Goal: Leave review/rating: Leave review/rating

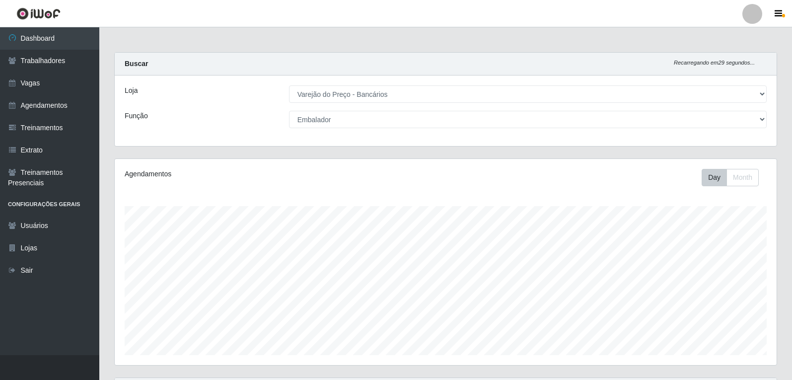
select select "157"
select select "1"
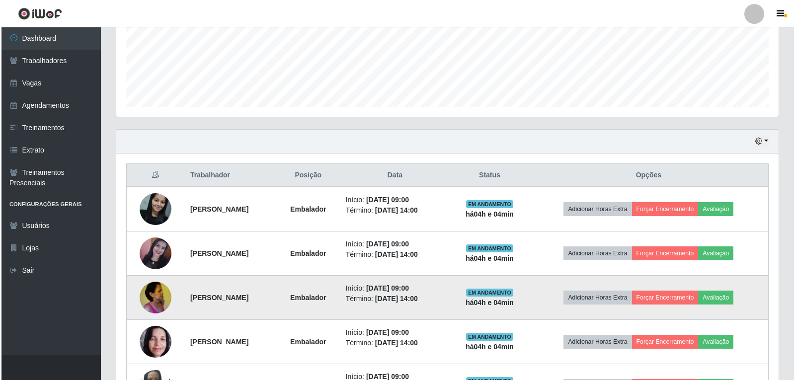
scroll to position [206, 662]
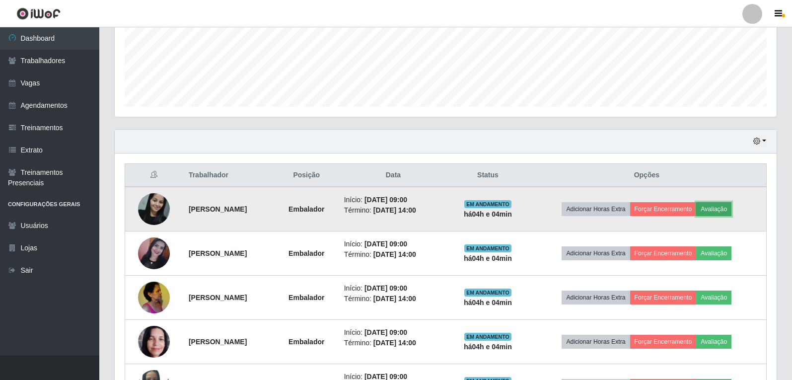
click at [731, 211] on button "Avaliação" at bounding box center [713, 209] width 35 height 14
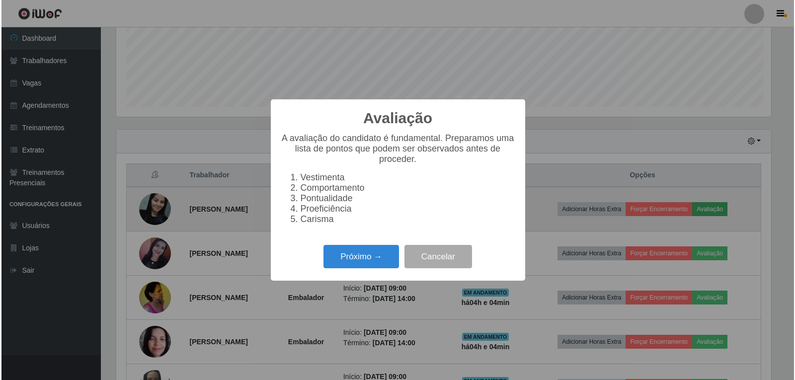
scroll to position [206, 657]
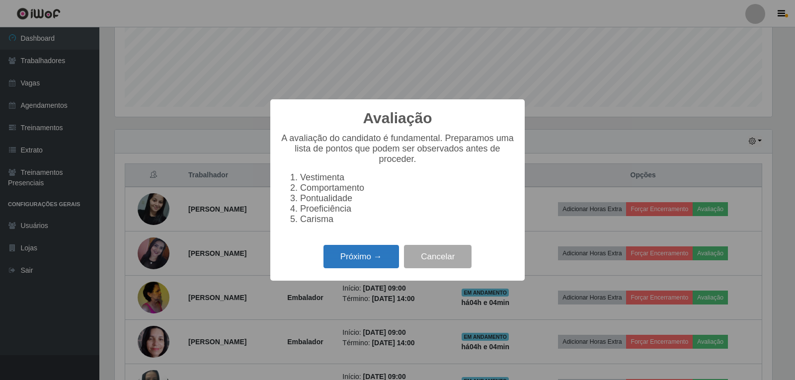
click at [351, 267] on button "Próximo →" at bounding box center [361, 256] width 76 height 23
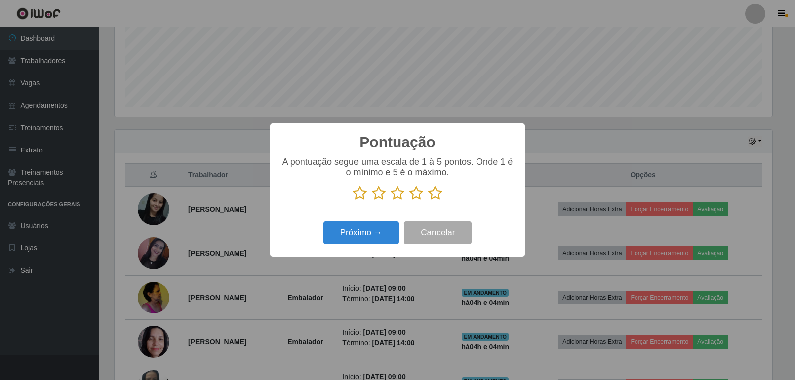
click at [438, 193] on icon at bounding box center [435, 193] width 14 height 15
click at [428, 201] on input "radio" at bounding box center [428, 201] width 0 height 0
click at [374, 232] on button "Próximo →" at bounding box center [361, 232] width 76 height 23
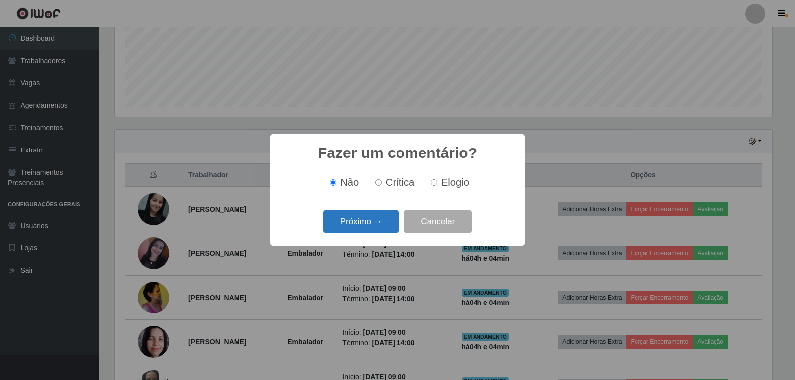
click at [376, 233] on button "Próximo →" at bounding box center [361, 221] width 76 height 23
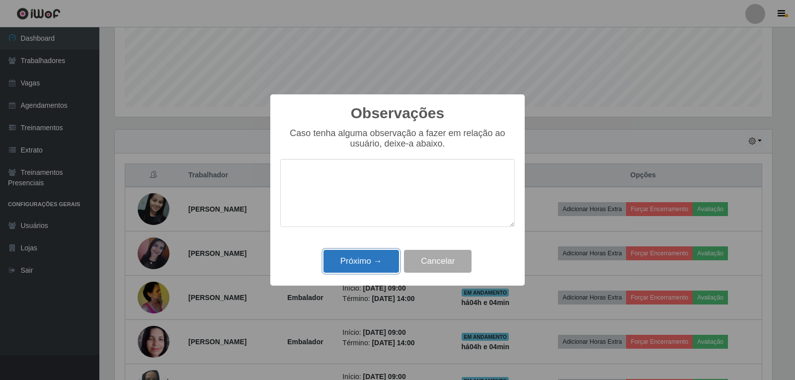
click at [366, 271] on button "Próximo →" at bounding box center [361, 261] width 76 height 23
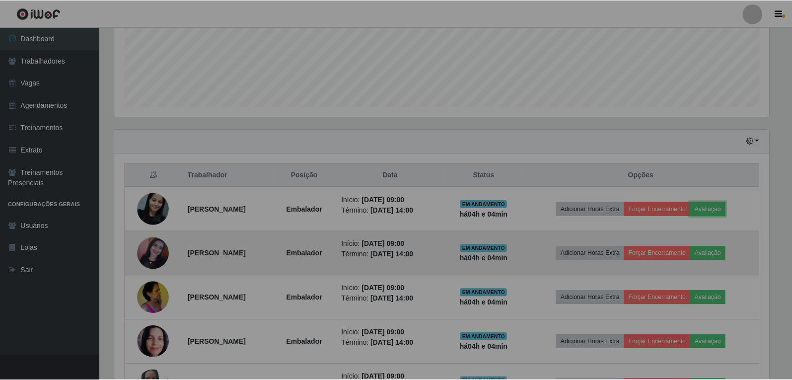
scroll to position [206, 662]
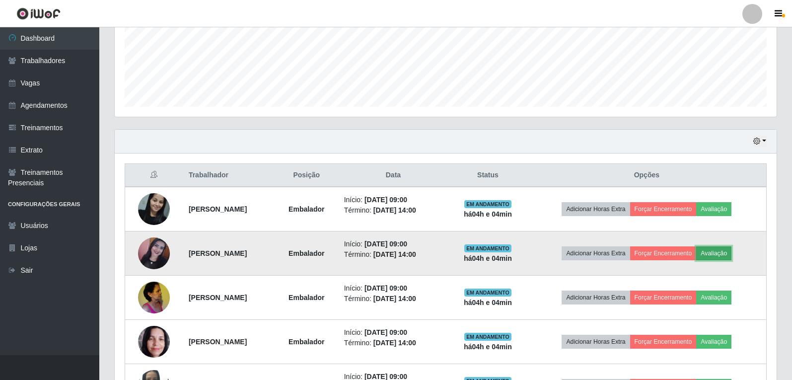
click at [729, 250] on button "Avaliação" at bounding box center [713, 253] width 35 height 14
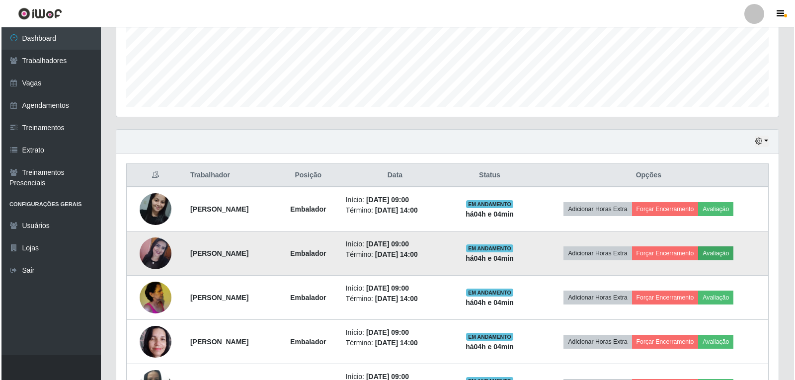
scroll to position [206, 657]
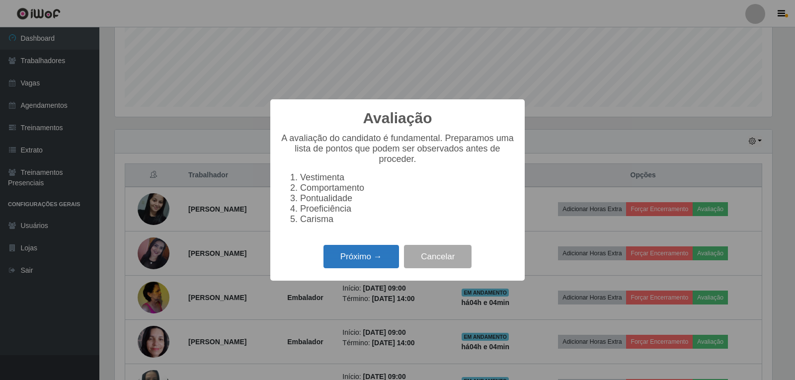
click at [351, 260] on button "Próximo →" at bounding box center [361, 256] width 76 height 23
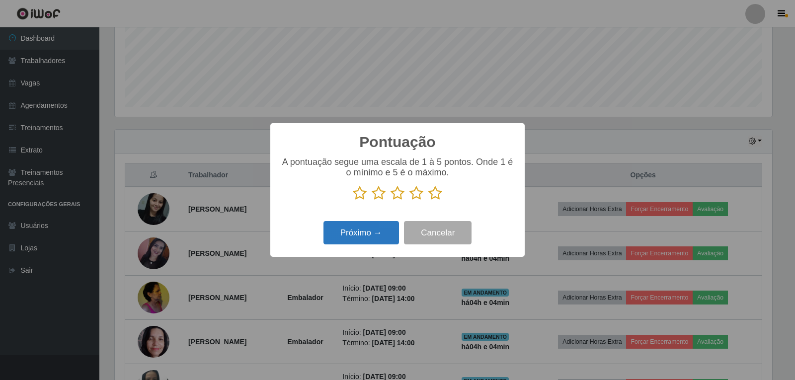
scroll to position [496557, 496106]
click at [431, 193] on icon at bounding box center [435, 193] width 14 height 15
click at [428, 201] on input "radio" at bounding box center [428, 201] width 0 height 0
click at [384, 227] on button "Próximo →" at bounding box center [361, 232] width 76 height 23
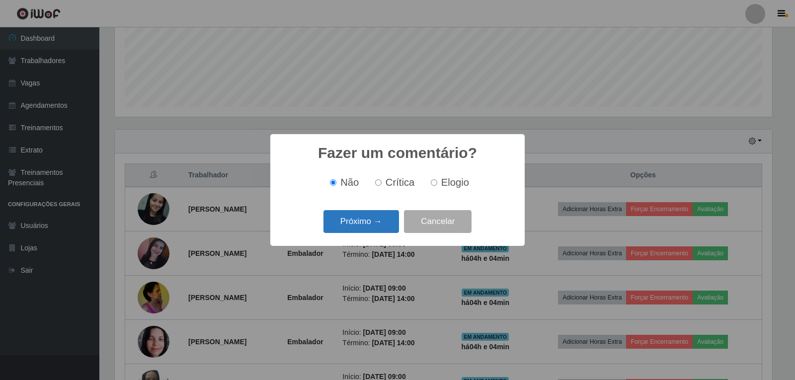
click at [381, 227] on button "Próximo →" at bounding box center [361, 221] width 76 height 23
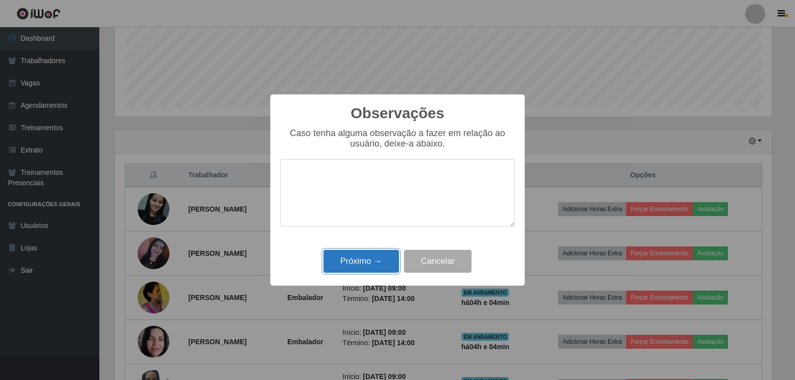
click at [366, 260] on button "Próximo →" at bounding box center [361, 261] width 76 height 23
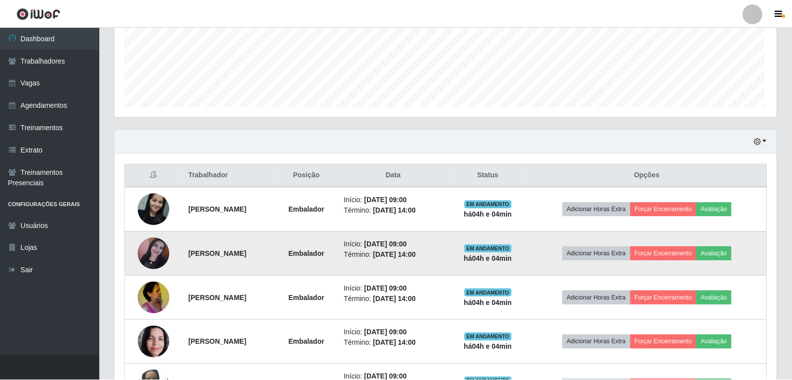
scroll to position [206, 662]
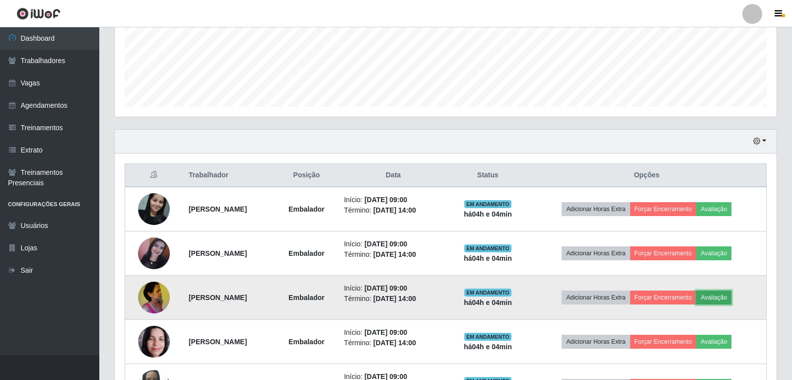
click at [718, 296] on button "Avaliação" at bounding box center [713, 298] width 35 height 14
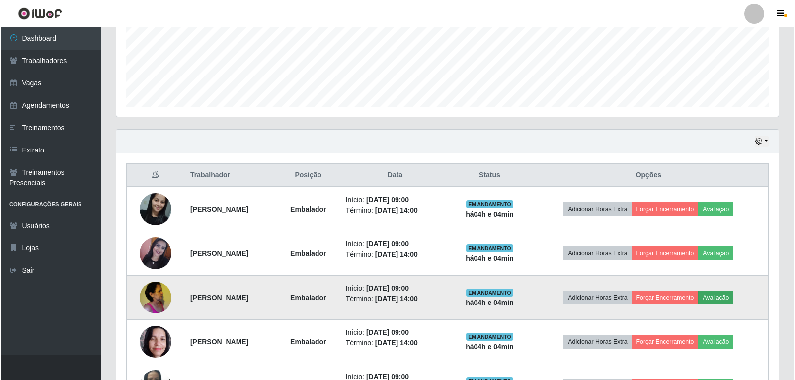
scroll to position [206, 657]
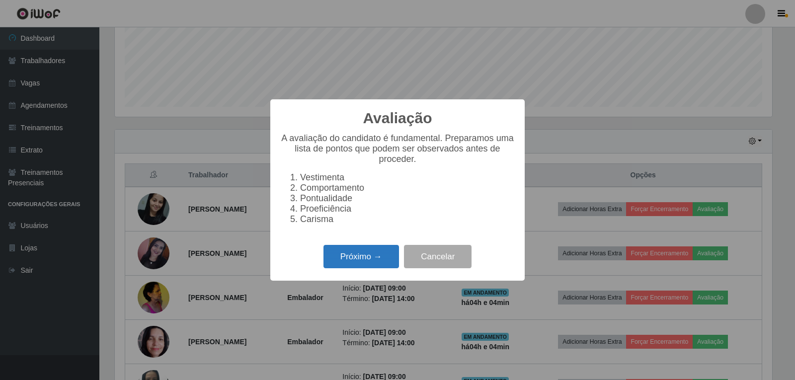
click at [356, 271] on div "Próximo → Cancelar" at bounding box center [397, 256] width 234 height 28
click at [355, 268] on button "Próximo →" at bounding box center [361, 256] width 76 height 23
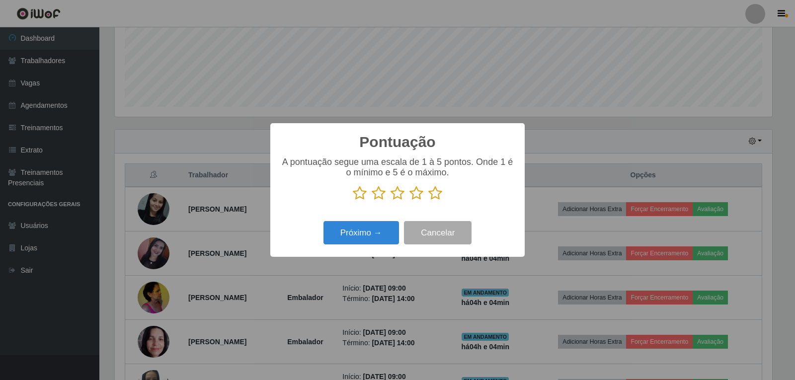
click at [439, 190] on icon at bounding box center [435, 193] width 14 height 15
click at [428, 201] on input "radio" at bounding box center [428, 201] width 0 height 0
click at [371, 234] on button "Próximo →" at bounding box center [361, 232] width 76 height 23
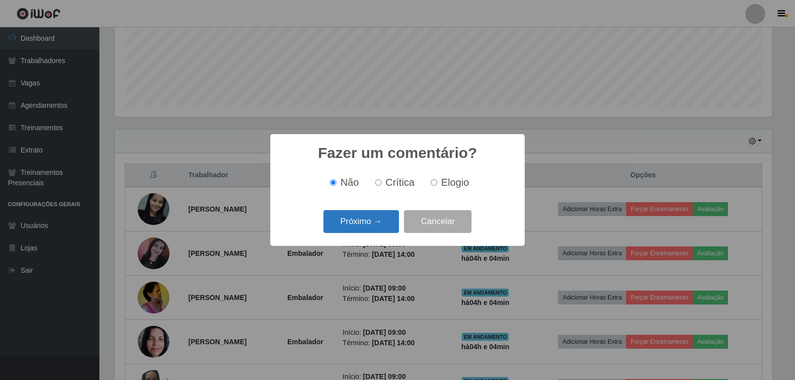
click at [372, 230] on button "Próximo →" at bounding box center [361, 221] width 76 height 23
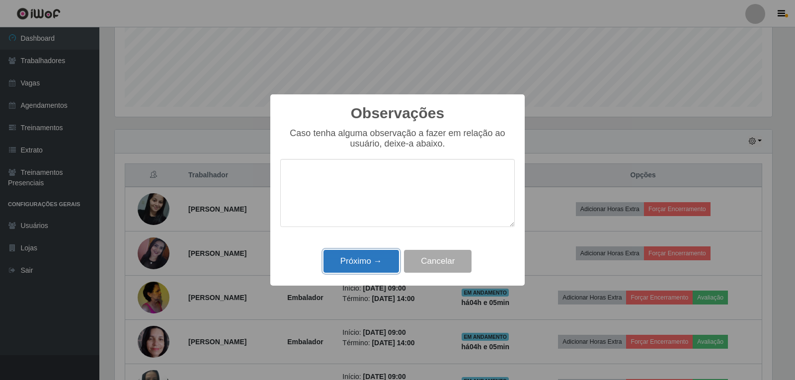
drag, startPoint x: 382, startPoint y: 259, endPoint x: 421, endPoint y: 253, distance: 39.7
click at [382, 259] on button "Próximo →" at bounding box center [361, 261] width 76 height 23
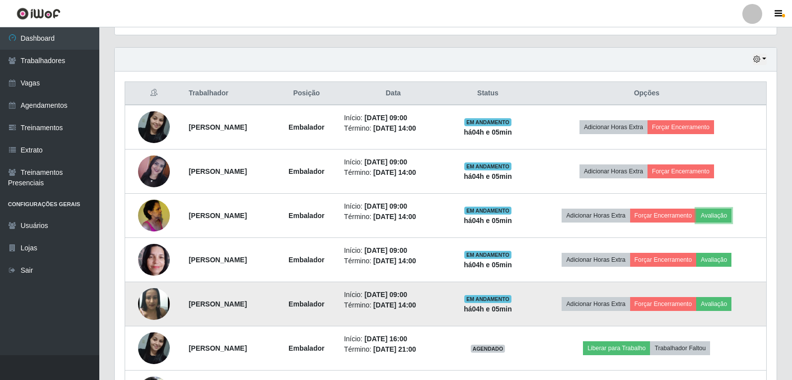
scroll to position [348, 0]
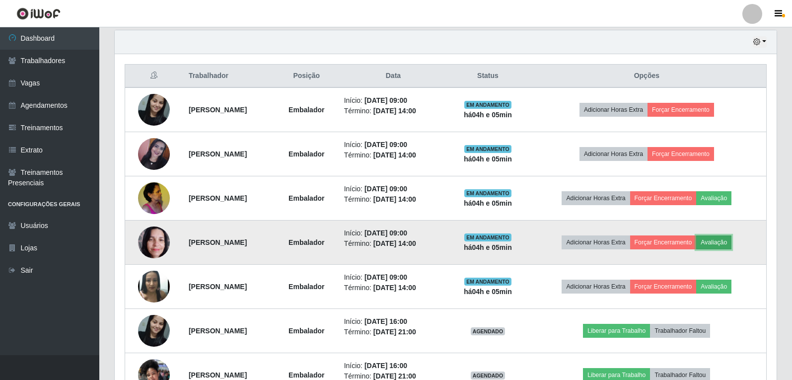
click at [730, 242] on button "Avaliação" at bounding box center [713, 242] width 35 height 14
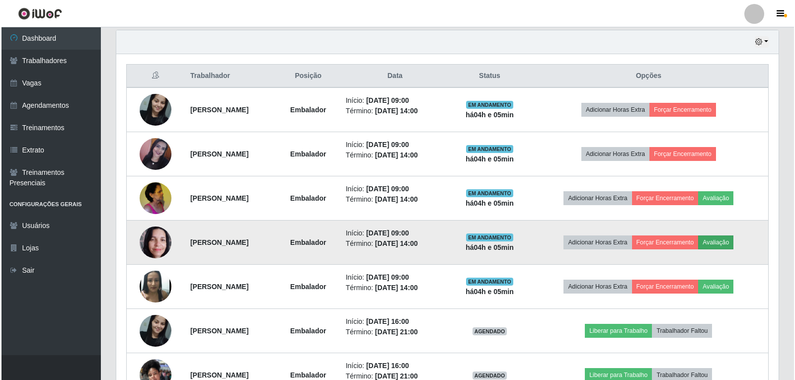
scroll to position [206, 657]
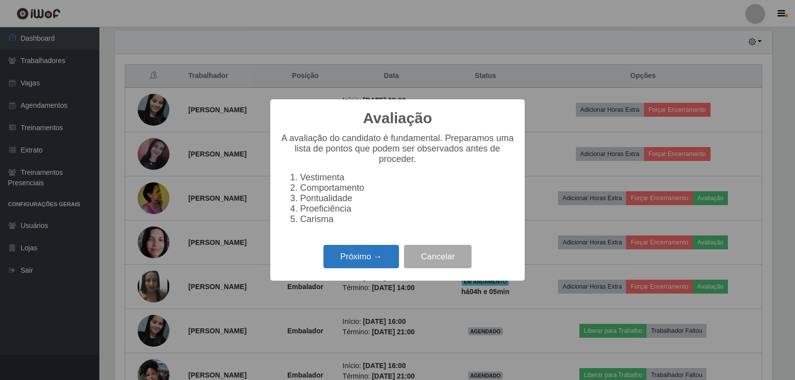
click at [348, 259] on button "Próximo →" at bounding box center [361, 256] width 76 height 23
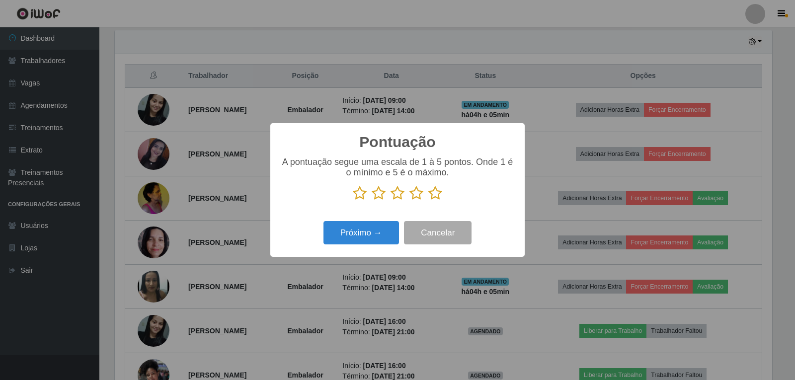
click at [430, 196] on icon at bounding box center [435, 193] width 14 height 15
click at [428, 201] on input "radio" at bounding box center [428, 201] width 0 height 0
click at [365, 225] on button "Próximo →" at bounding box center [361, 232] width 76 height 23
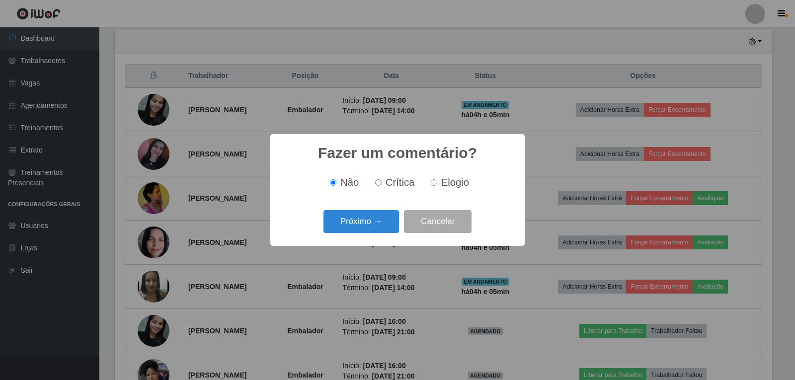
click at [365, 225] on button "Próximo →" at bounding box center [361, 221] width 76 height 23
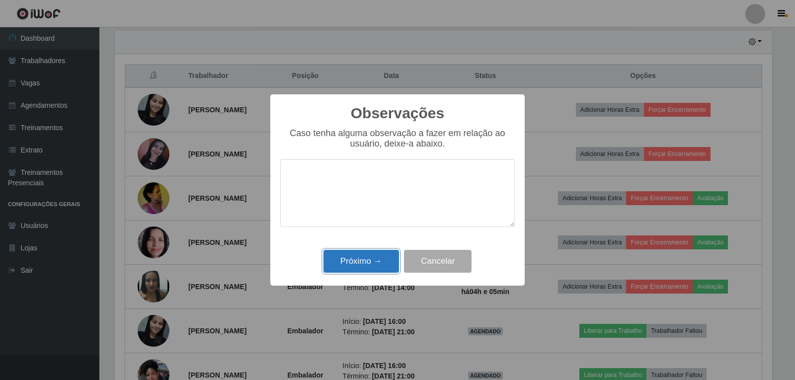
click at [364, 270] on button "Próximo →" at bounding box center [361, 261] width 76 height 23
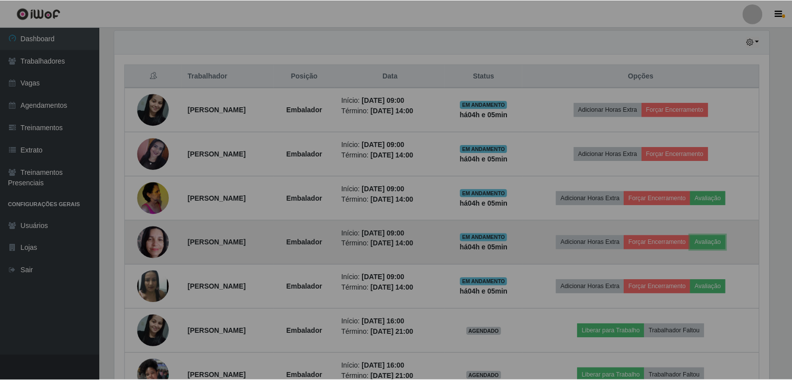
scroll to position [206, 662]
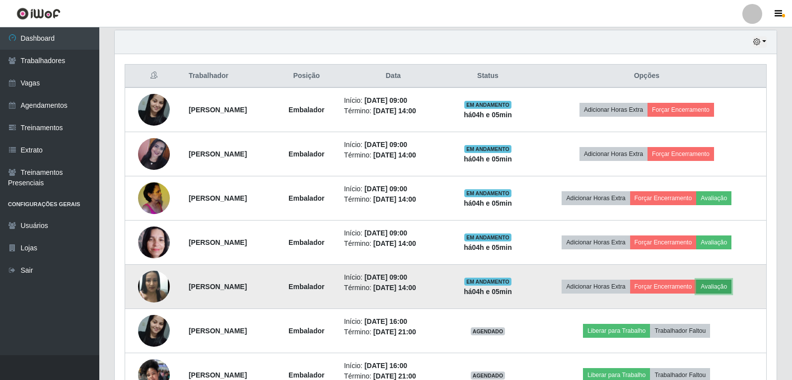
click at [729, 282] on button "Avaliação" at bounding box center [713, 287] width 35 height 14
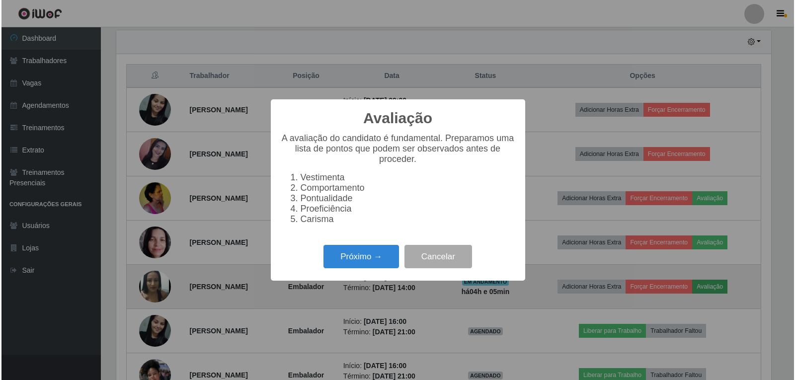
scroll to position [206, 657]
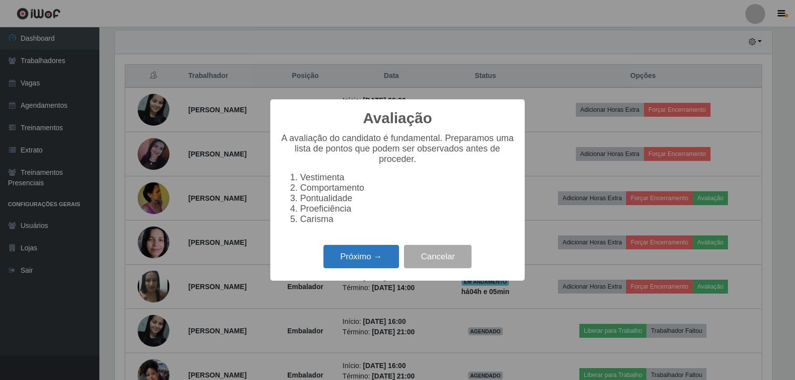
click at [384, 267] on button "Próximo →" at bounding box center [361, 256] width 76 height 23
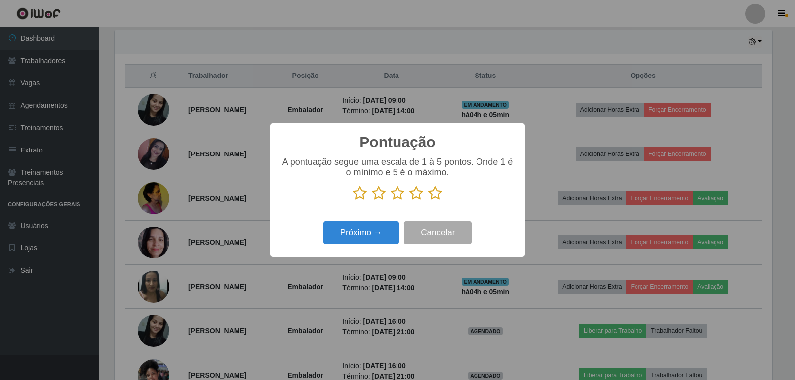
click at [435, 194] on icon at bounding box center [435, 193] width 14 height 15
click at [428, 201] on input "radio" at bounding box center [428, 201] width 0 height 0
click at [359, 226] on button "Próximo →" at bounding box center [361, 232] width 76 height 23
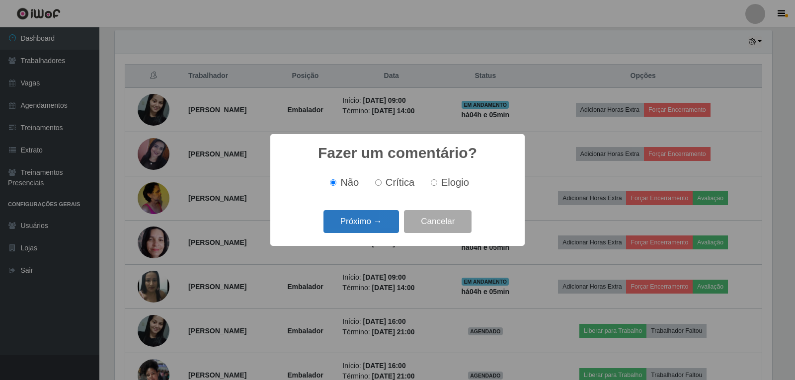
click at [361, 229] on button "Próximo →" at bounding box center [361, 221] width 76 height 23
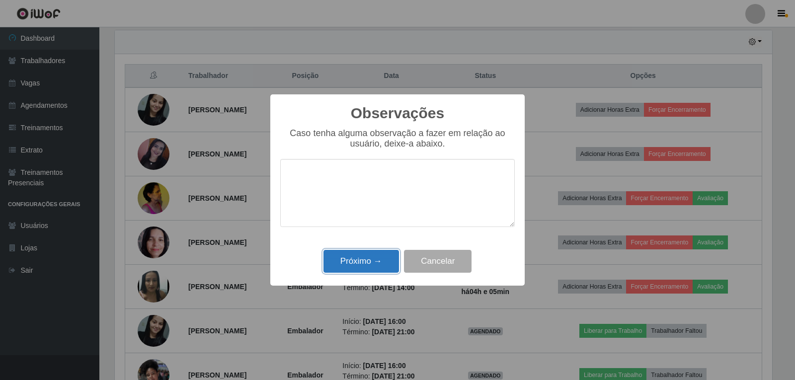
click at [364, 259] on button "Próximo →" at bounding box center [361, 261] width 76 height 23
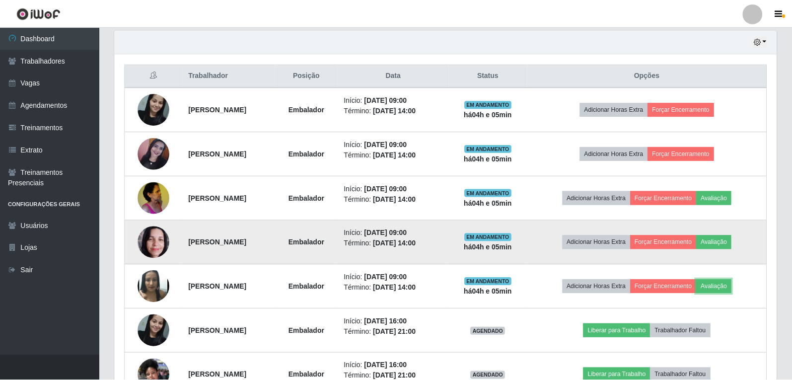
scroll to position [0, 0]
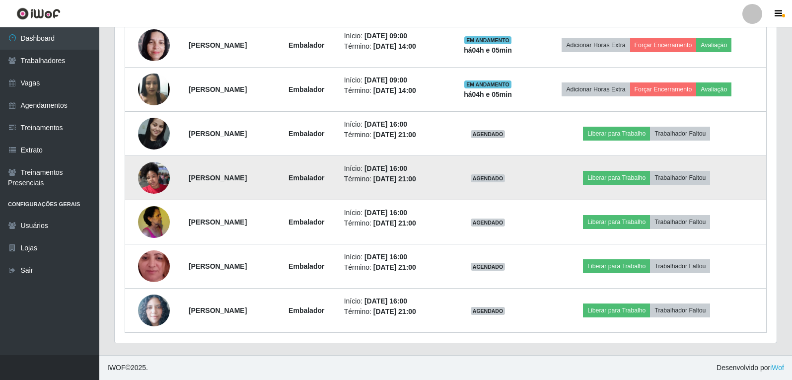
click at [155, 183] on img at bounding box center [154, 177] width 32 height 42
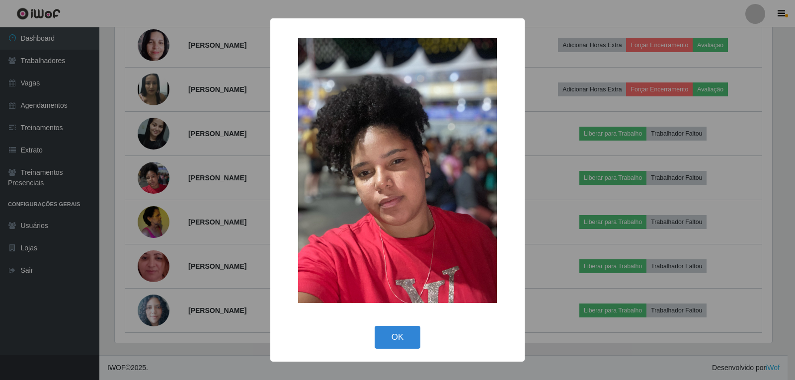
click at [155, 182] on div "× OK Cancel" at bounding box center [397, 190] width 795 height 380
